Goal: Check status

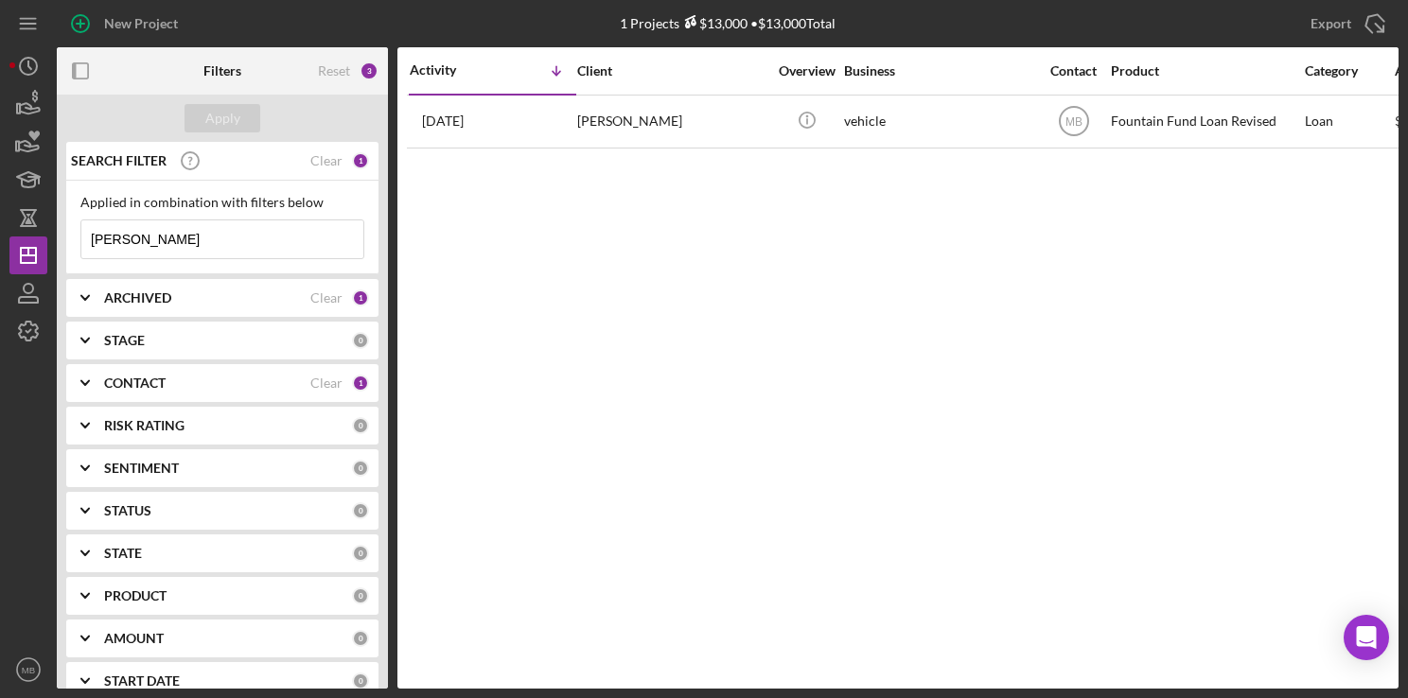
click at [284, 242] on input "[PERSON_NAME]" at bounding box center [222, 239] width 282 height 38
type input "l"
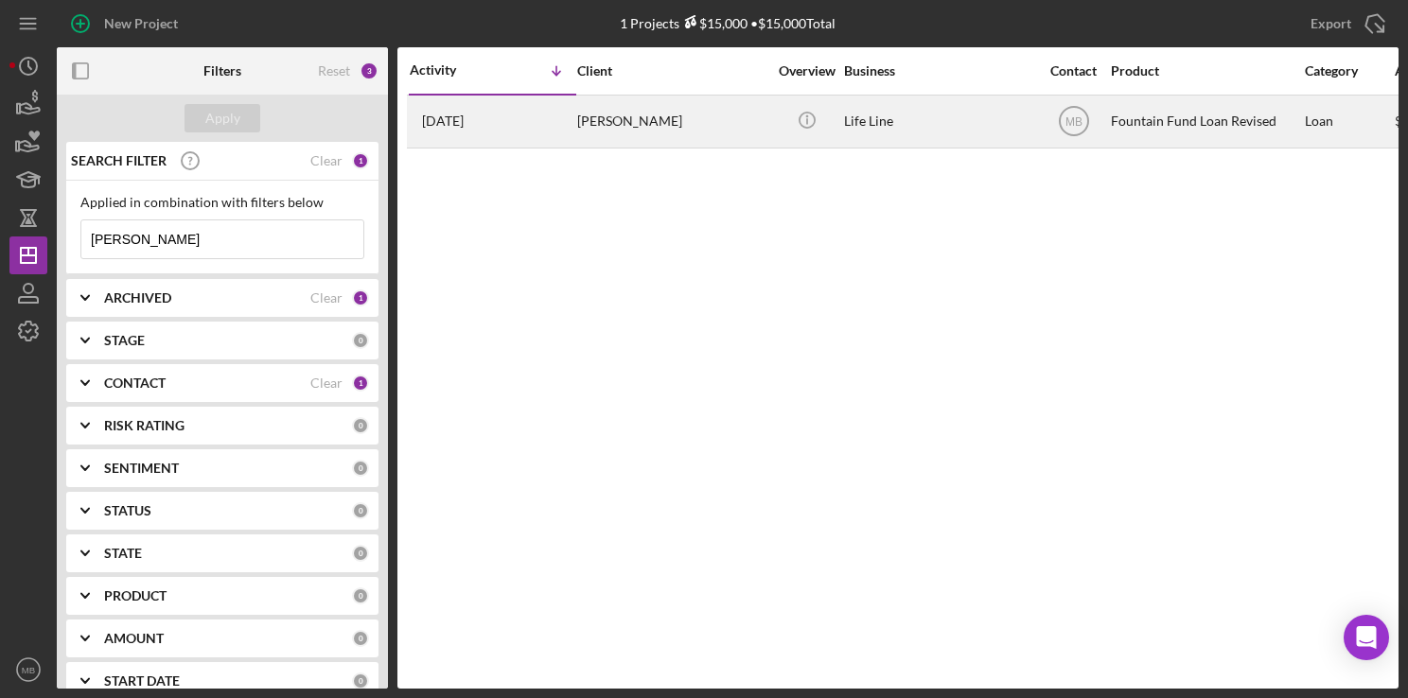
type input "[PERSON_NAME]"
click at [624, 130] on div "[PERSON_NAME]" at bounding box center [671, 122] width 189 height 50
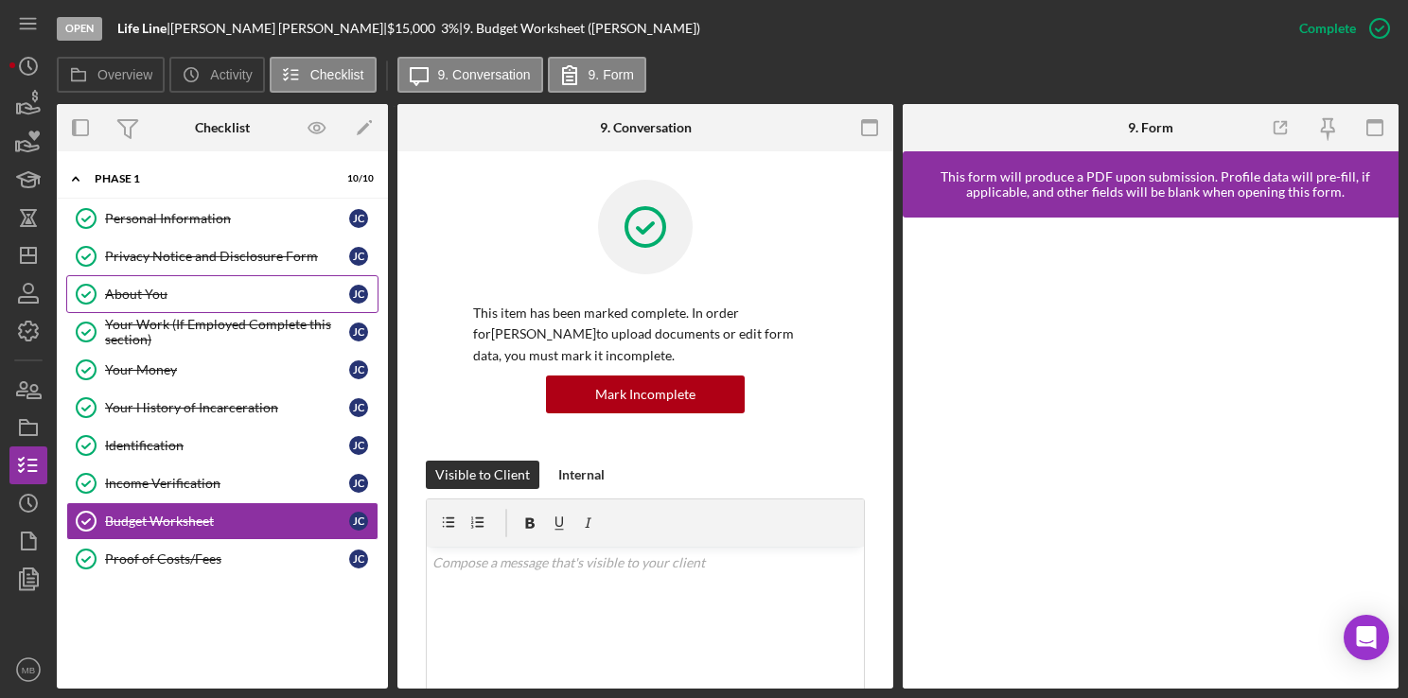
click at [182, 290] on div "About You" at bounding box center [227, 294] width 244 height 15
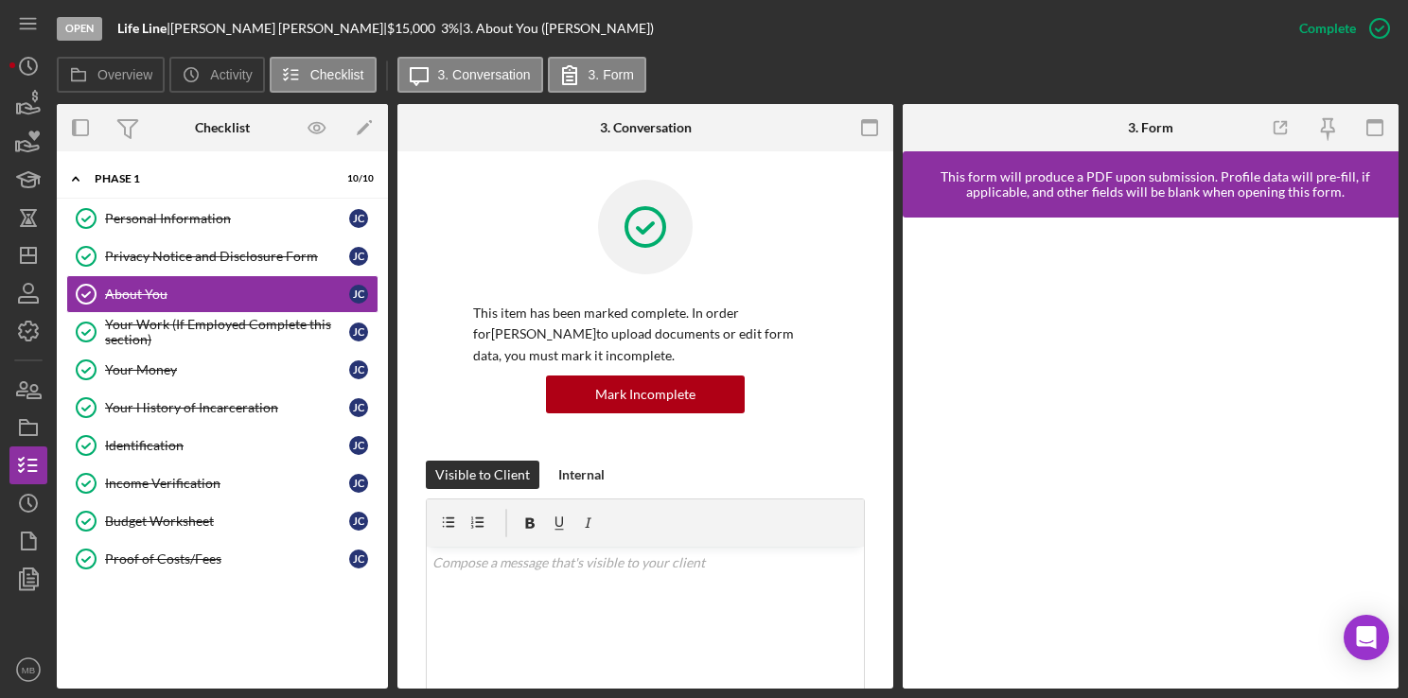
click at [564, 27] on div "Open Life Line | [PERSON_NAME] | $15,000 $15,000 3 % | 3. About You ([PERSON_NA…" at bounding box center [668, 28] width 1223 height 57
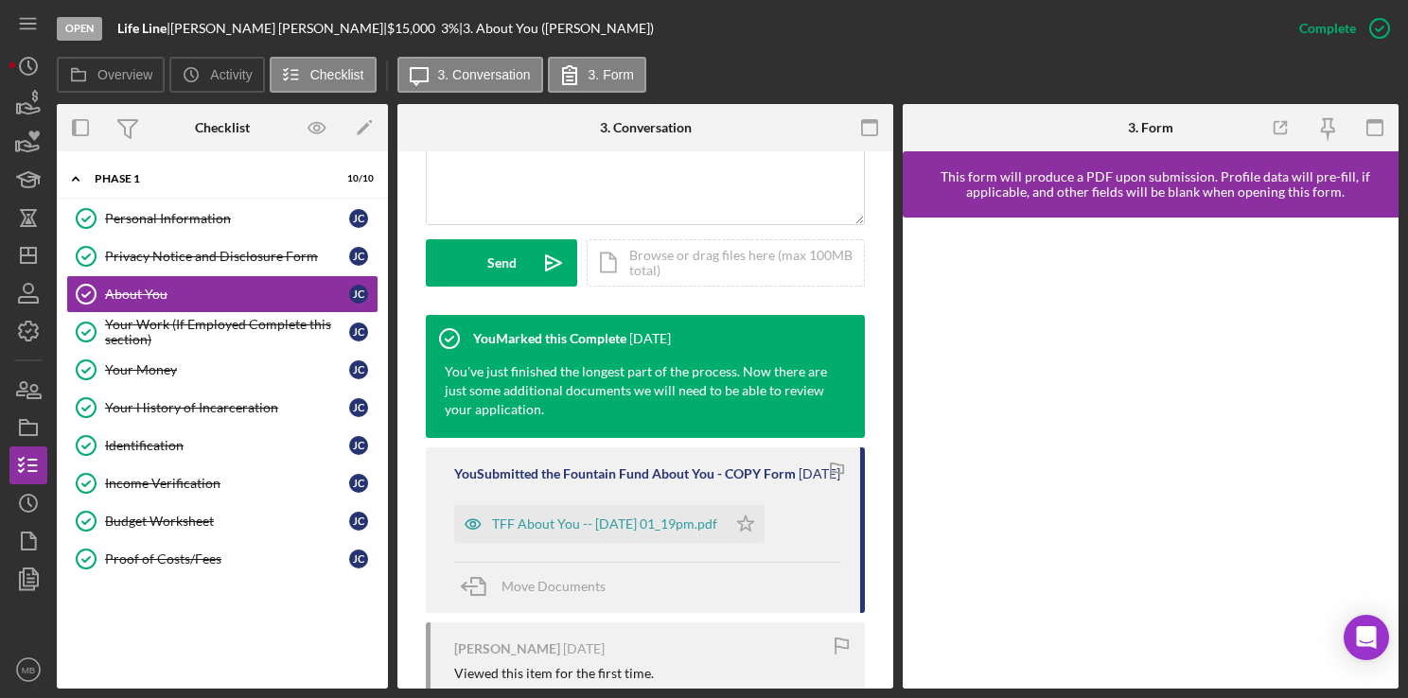
scroll to position [488, 0]
click at [635, 532] on div "TFF About You -- [DATE] 01_19pm.pdf" at bounding box center [604, 524] width 225 height 15
